Goal: Task Accomplishment & Management: Use online tool/utility

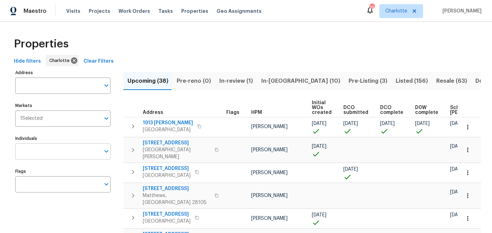
click at [54, 149] on input "Individuals" at bounding box center [57, 152] width 85 height 16
type input "matthew"
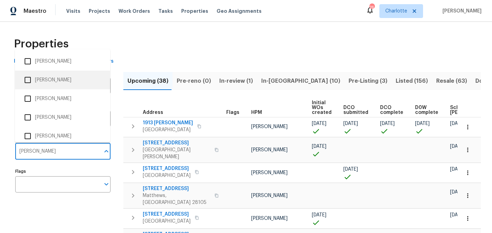
click at [64, 79] on li "[PERSON_NAME]" at bounding box center [62, 80] width 84 height 15
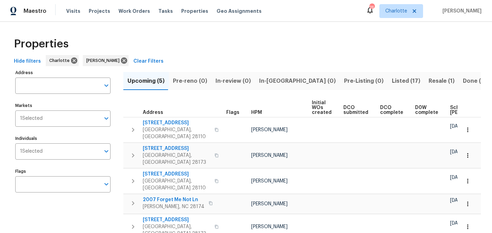
click at [392, 80] on span "Listed (17)" at bounding box center [406, 81] width 28 height 10
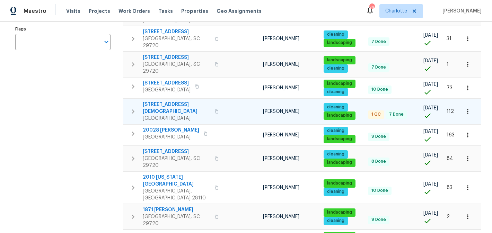
scroll to position [143, 0]
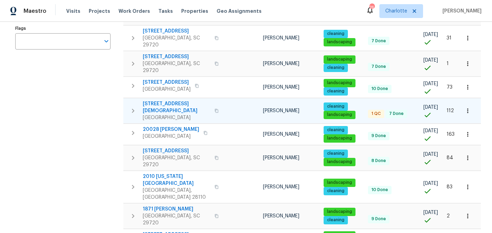
click at [179, 101] on span "[STREET_ADDRESS][DEMOGRAPHIC_DATA]" at bounding box center [177, 108] width 68 height 14
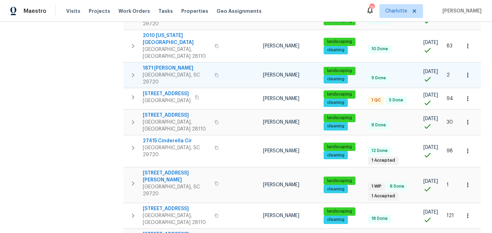
scroll to position [286, 0]
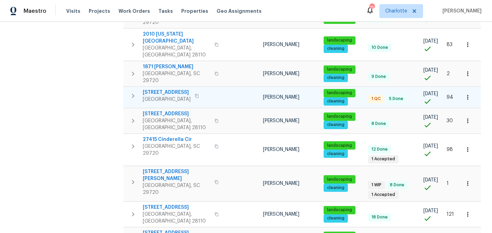
click at [168, 89] on span "3486 Duchess Ave" at bounding box center [167, 92] width 48 height 7
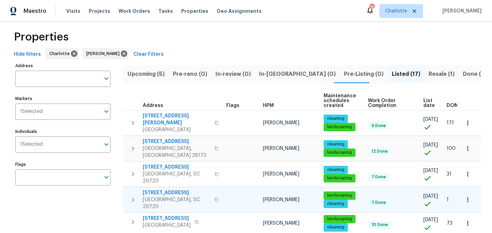
scroll to position [0, 0]
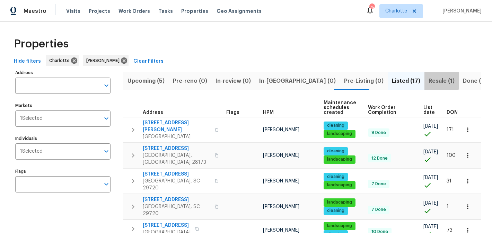
click at [429, 78] on span "Resale (1)" at bounding box center [442, 81] width 26 height 10
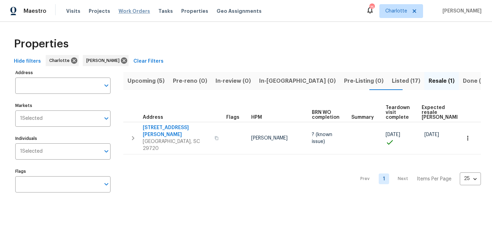
click at [121, 12] on span "Work Orders" at bounding box center [135, 11] width 32 height 7
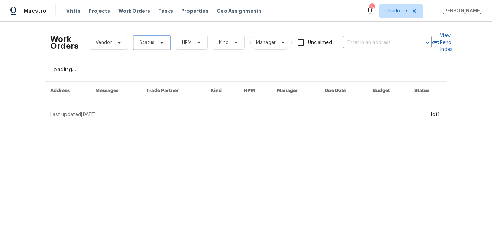
click at [160, 41] on icon at bounding box center [162, 43] width 6 height 6
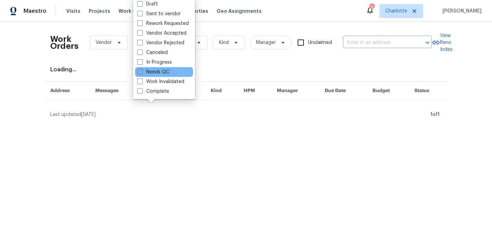
click at [157, 75] on label "Needs QC" at bounding box center [153, 72] width 32 height 7
click at [142, 73] on input "Needs QC" at bounding box center [139, 71] width 5 height 5
checkbox input "true"
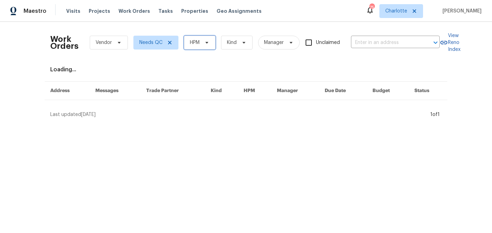
click at [202, 44] on span "HPM" at bounding box center [200, 43] width 32 height 14
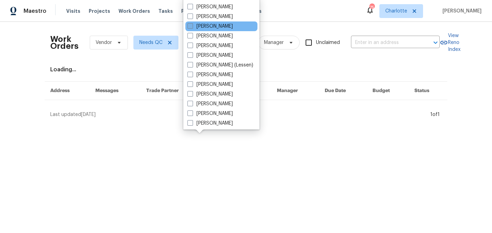
scroll to position [86, 0]
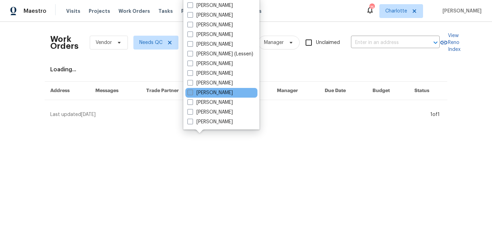
click at [212, 92] on label "[PERSON_NAME]" at bounding box center [210, 92] width 45 height 7
click at [192, 92] on input "[PERSON_NAME]" at bounding box center [190, 91] width 5 height 5
checkbox input "true"
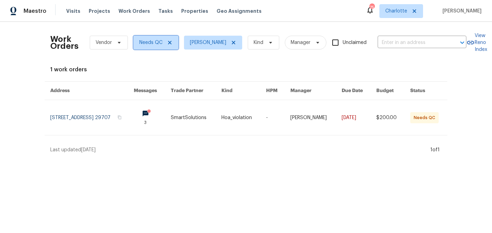
click at [170, 42] on icon at bounding box center [170, 43] width 6 height 6
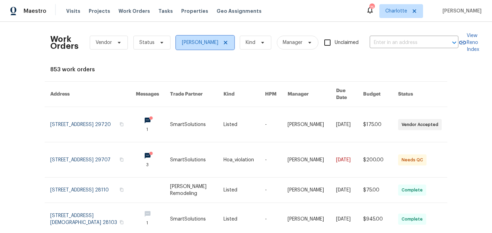
click at [228, 42] on icon at bounding box center [225, 42] width 3 height 3
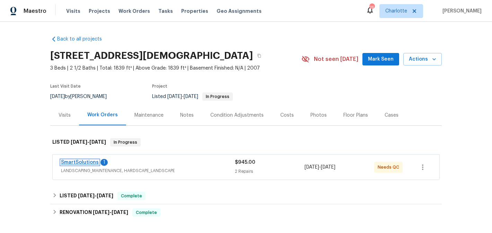
click at [82, 161] on link "SmartSolutions" at bounding box center [80, 162] width 38 height 5
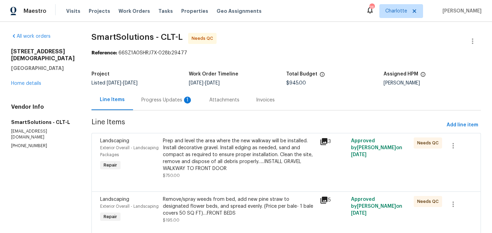
click at [159, 100] on div "Progress Updates 1" at bounding box center [167, 100] width 51 height 7
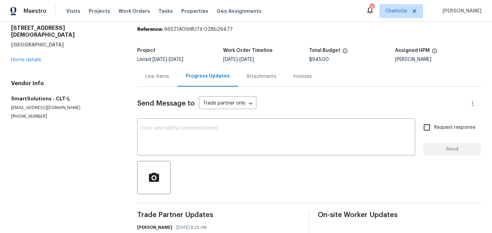
scroll to position [13, 0]
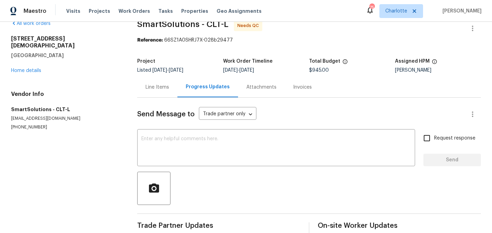
click at [163, 87] on div "Line Items" at bounding box center [158, 87] width 24 height 7
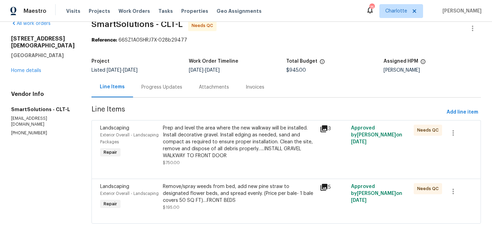
scroll to position [23, 0]
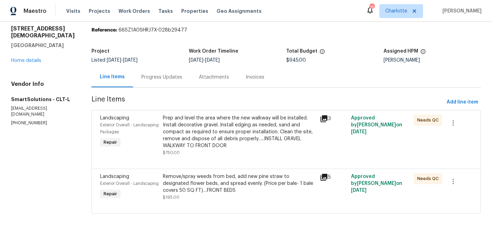
click at [258, 136] on div "Prep and level the area where the new walkway will be installed. Install decora…" at bounding box center [239, 132] width 153 height 35
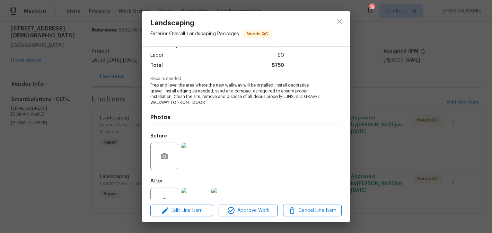
scroll to position [69, 0]
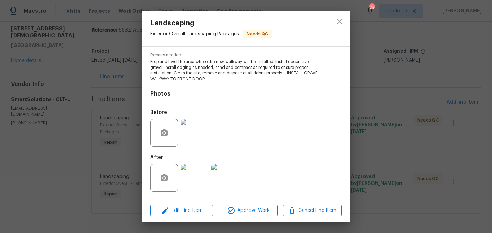
click at [201, 188] on img at bounding box center [195, 178] width 28 height 28
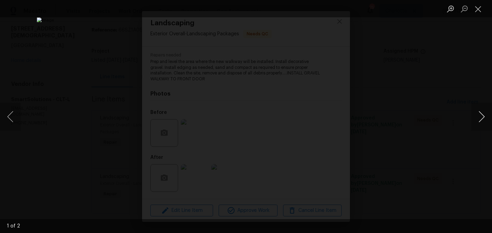
click at [482, 114] on button "Next image" at bounding box center [482, 117] width 21 height 28
click at [480, 11] on button "Close lightbox" at bounding box center [479, 9] width 14 height 12
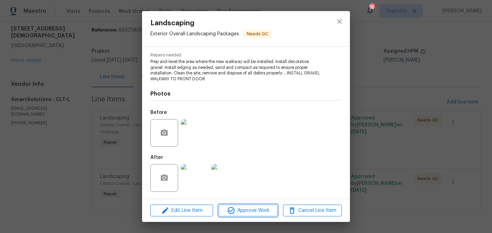
click at [260, 213] on span "Approve Work" at bounding box center [248, 211] width 54 height 9
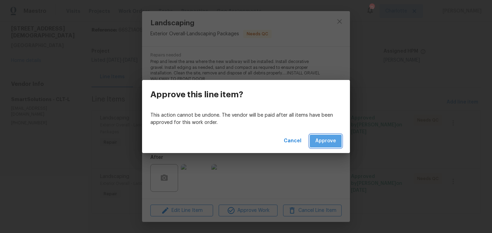
click at [324, 140] on span "Approve" at bounding box center [326, 141] width 21 height 9
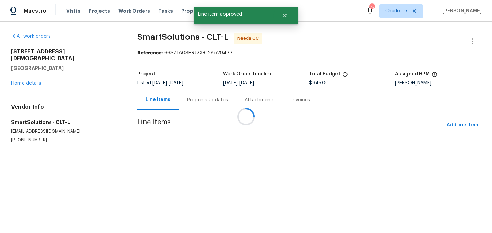
scroll to position [0, 0]
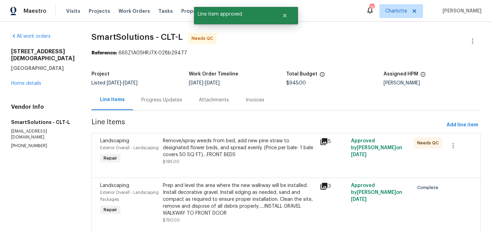
click at [254, 155] on div "Remove/spray weeds from bed, add new pine straw to designated flower beds, and …" at bounding box center [239, 148] width 153 height 21
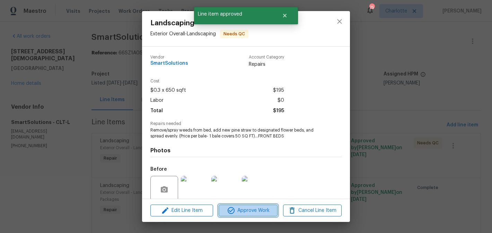
click at [250, 209] on span "Approve Work" at bounding box center [248, 211] width 54 height 9
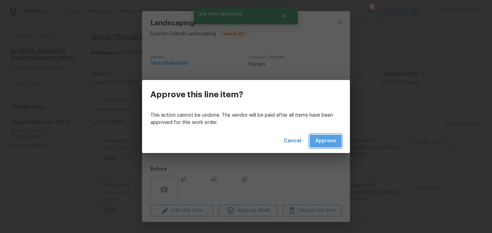
click at [328, 145] on span "Approve" at bounding box center [326, 141] width 21 height 9
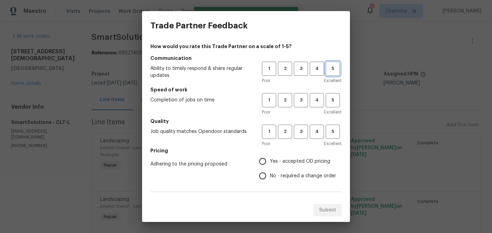
click at [331, 70] on span "5" at bounding box center [333, 69] width 13 height 8
click at [334, 98] on span "5" at bounding box center [333, 100] width 13 height 8
click at [339, 139] on div "1 2 3 4 5 Poor Excellent" at bounding box center [302, 136] width 80 height 23
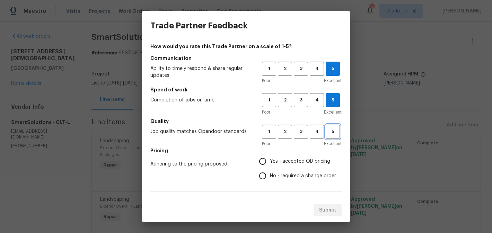
click at [337, 135] on span "5" at bounding box center [333, 132] width 13 height 8
click at [292, 164] on span "Yes - accepted OD pricing" at bounding box center [300, 161] width 60 height 7
click at [270, 164] on input "Yes - accepted OD pricing" at bounding box center [263, 161] width 15 height 15
radio input "true"
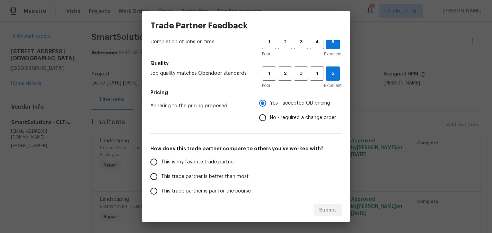
scroll to position [119, 0]
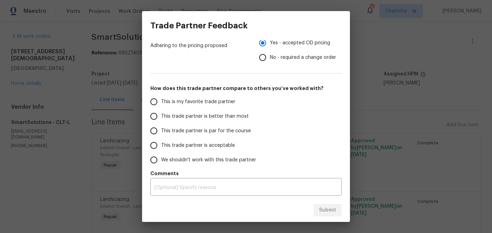
click at [193, 116] on span "This trade partner is better than most" at bounding box center [205, 116] width 88 height 7
click at [161, 116] on input "This trade partner is better than most" at bounding box center [154, 116] width 15 height 15
click at [324, 205] on button "Submit" at bounding box center [328, 210] width 28 height 13
radio input "true"
